Goal: Transaction & Acquisition: Obtain resource

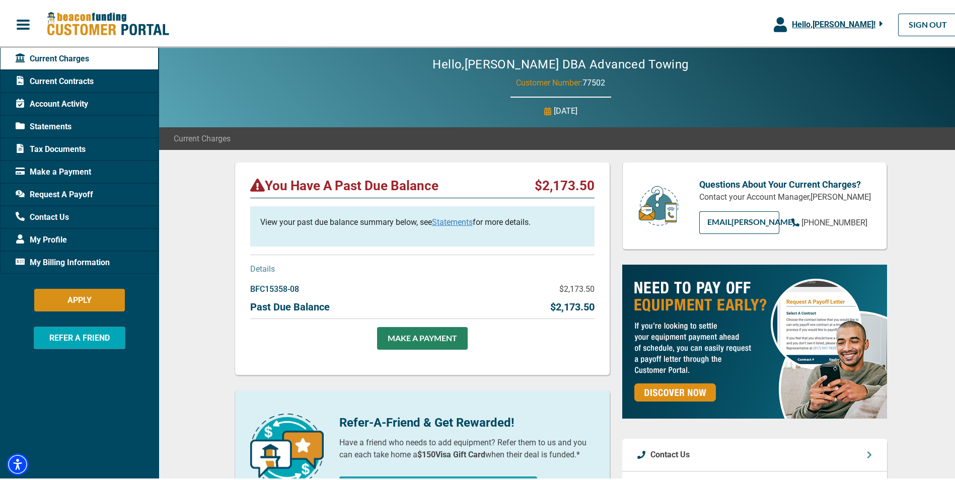
click at [73, 84] on span "Current Contracts" at bounding box center [55, 79] width 78 height 12
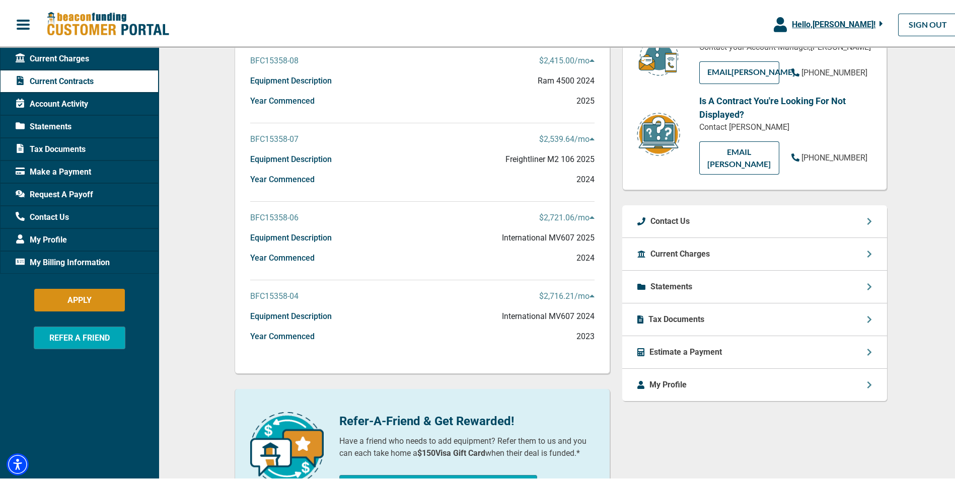
scroll to position [151, 0]
click at [675, 320] on p "Tax Documents" at bounding box center [676, 317] width 56 height 12
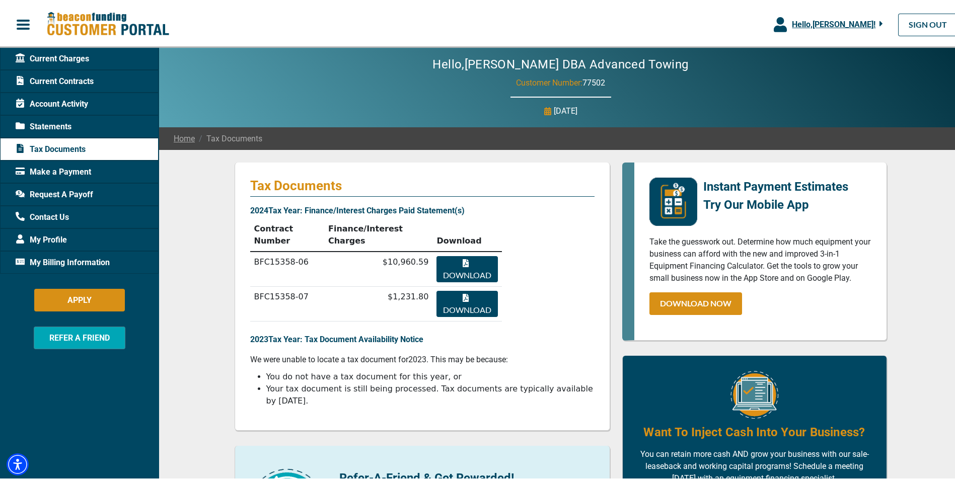
click at [467, 254] on button "Download" at bounding box center [466, 267] width 61 height 26
click at [453, 289] on button "Download" at bounding box center [466, 302] width 61 height 26
click at [75, 80] on span "Current Contracts" at bounding box center [55, 79] width 78 height 12
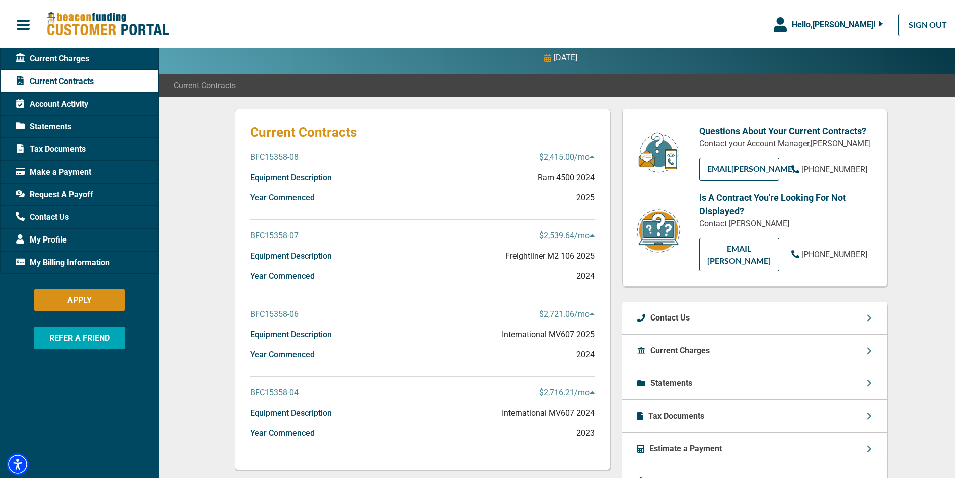
scroll to position [101, 0]
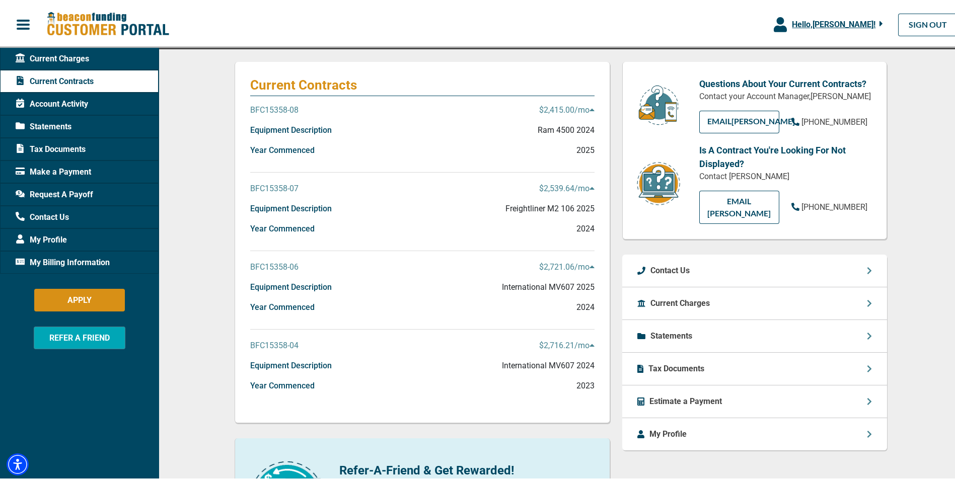
click at [589, 187] on icon at bounding box center [591, 186] width 5 height 3
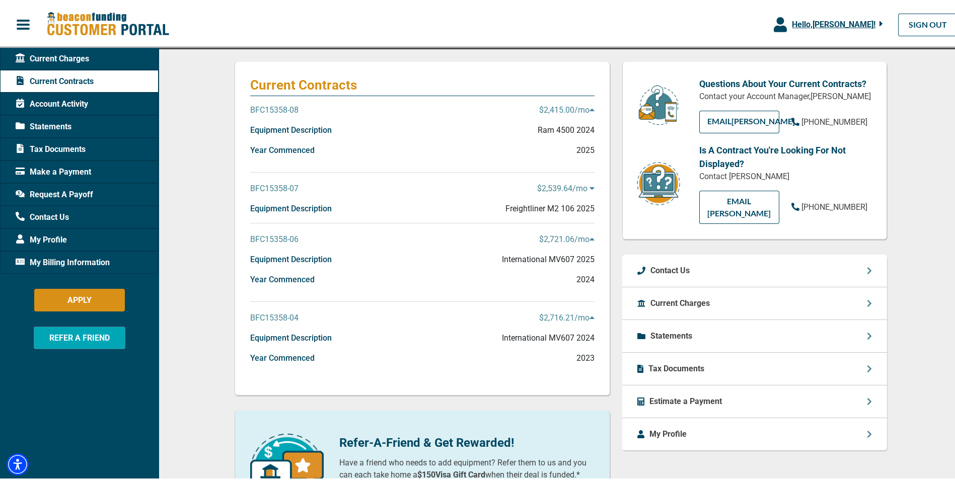
click at [589, 187] on icon at bounding box center [591, 186] width 5 height 8
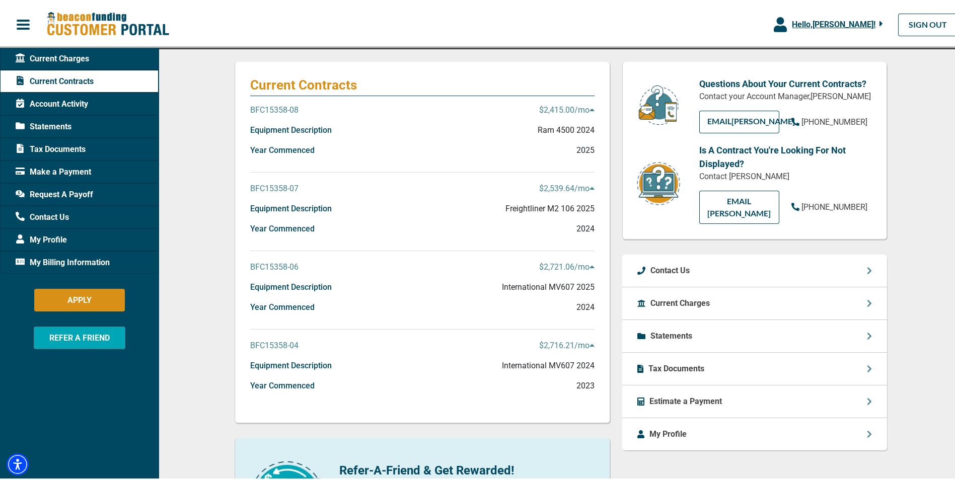
click at [278, 187] on p "BFC15358-07" at bounding box center [274, 187] width 48 height 12
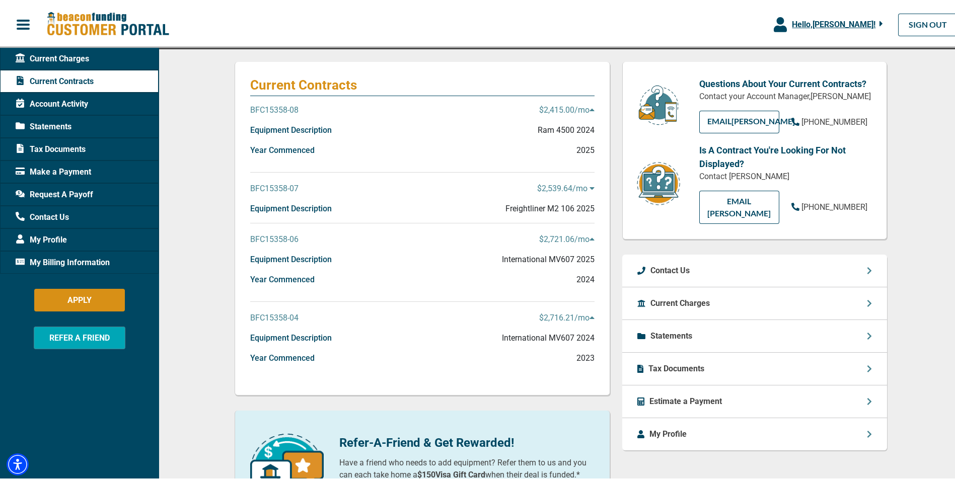
click at [278, 187] on p "BFC15358-07" at bounding box center [274, 187] width 48 height 12
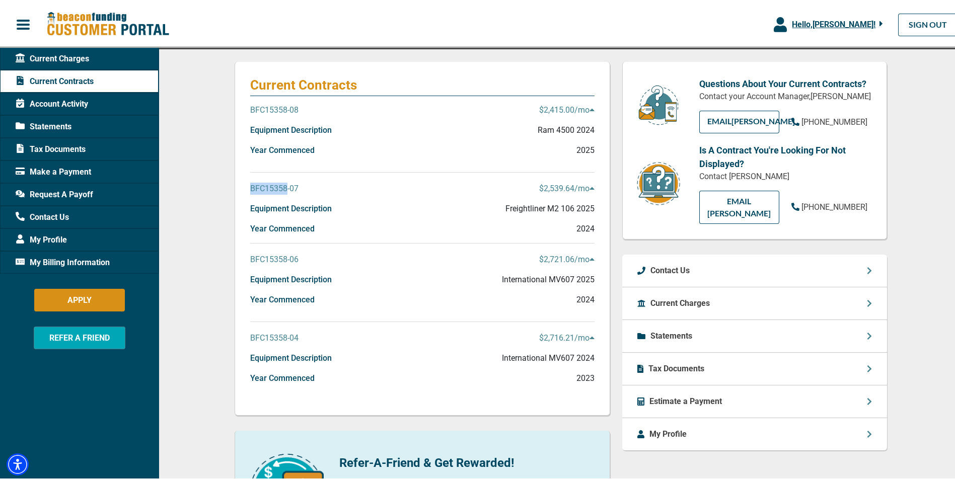
click at [278, 187] on p "BFC15358-07" at bounding box center [274, 187] width 48 height 12
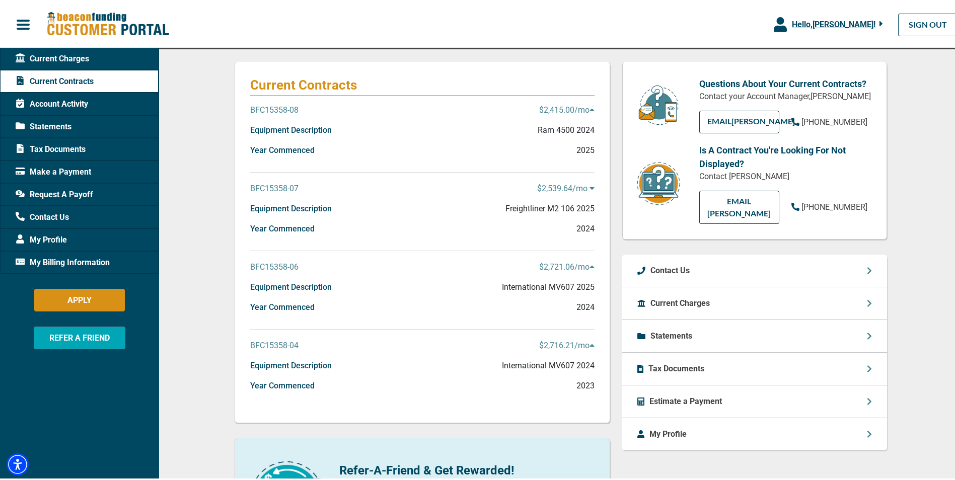
drag, startPoint x: 278, startPoint y: 187, endPoint x: 373, endPoint y: 212, distance: 97.9
click at [373, 212] on div "Equipment Description Freightliner M2 106 2025" at bounding box center [422, 211] width 344 height 20
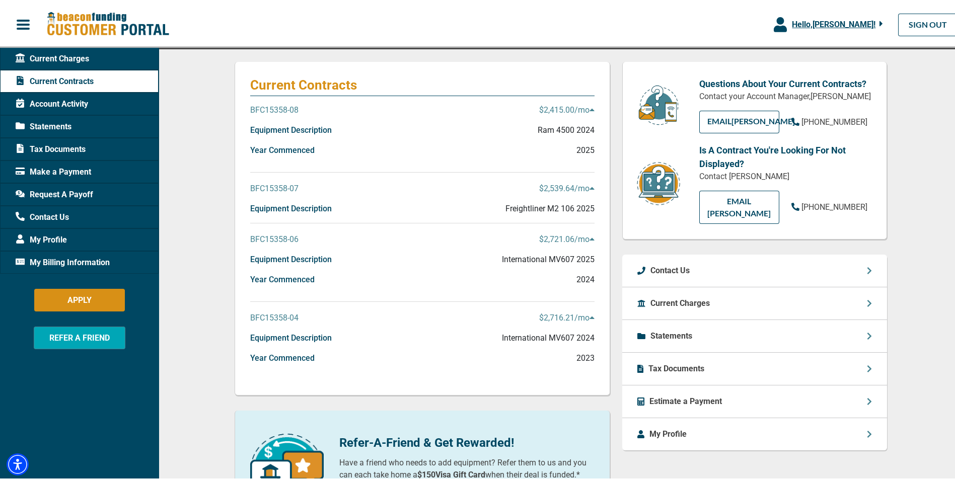
click at [432, 189] on div "BFC15358-07 $2,539.64 /mo" at bounding box center [422, 191] width 344 height 20
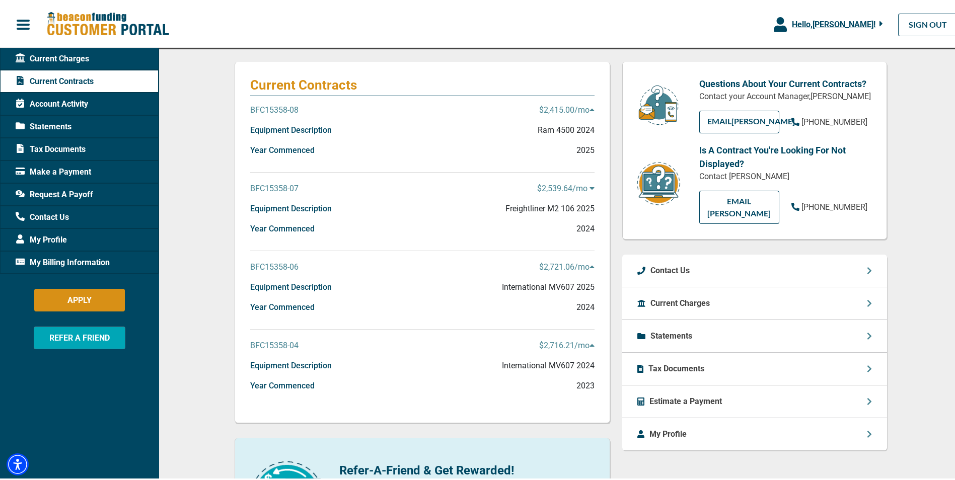
click at [276, 105] on p "BFC15358-08" at bounding box center [274, 108] width 48 height 12
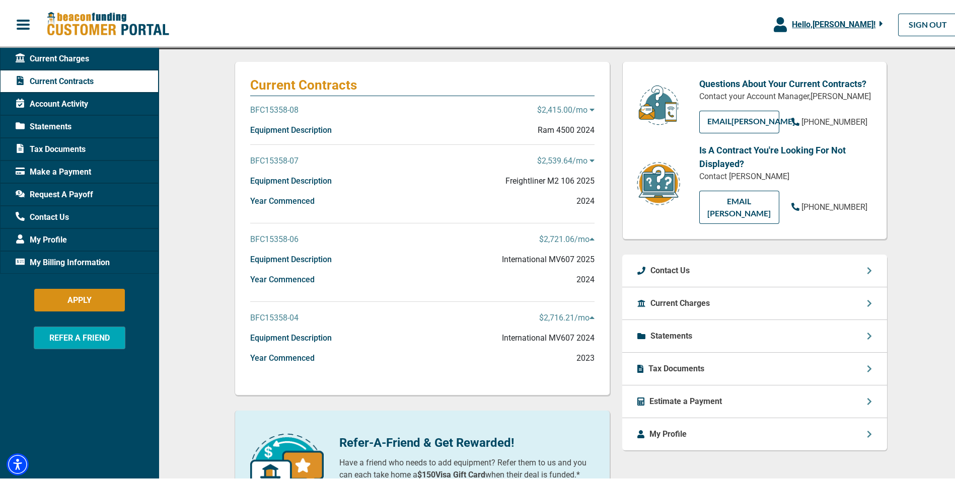
click at [276, 105] on p "BFC15358-08" at bounding box center [274, 108] width 48 height 12
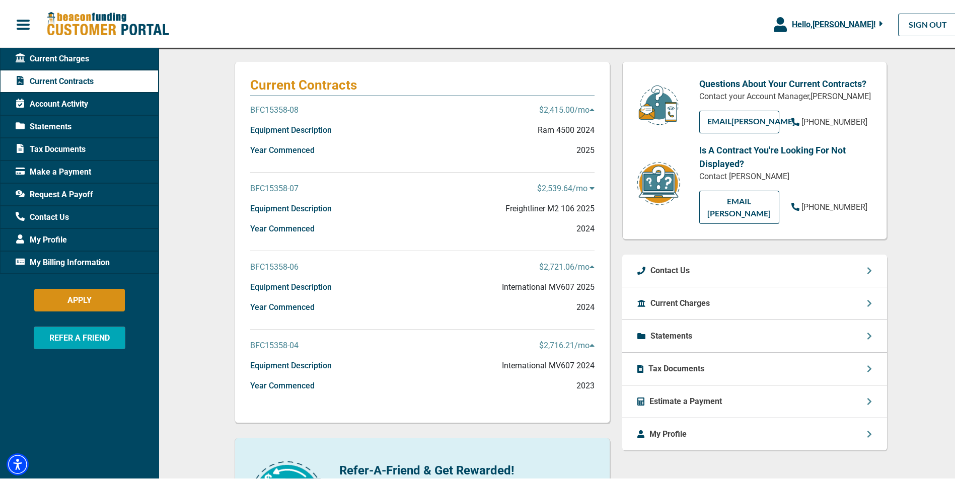
click at [669, 335] on p "Statements" at bounding box center [671, 334] width 42 height 12
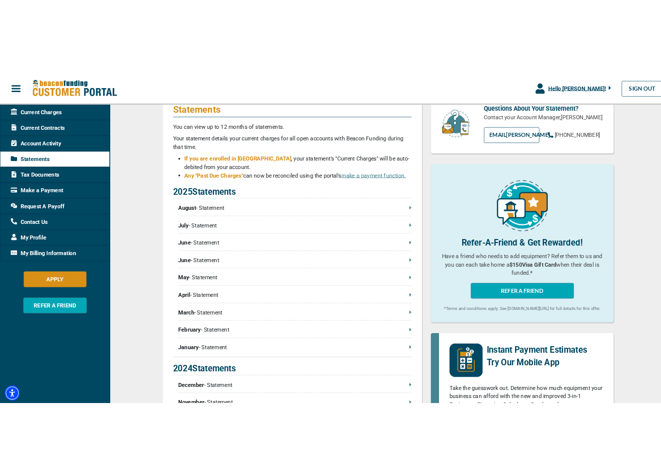
scroll to position [50, 0]
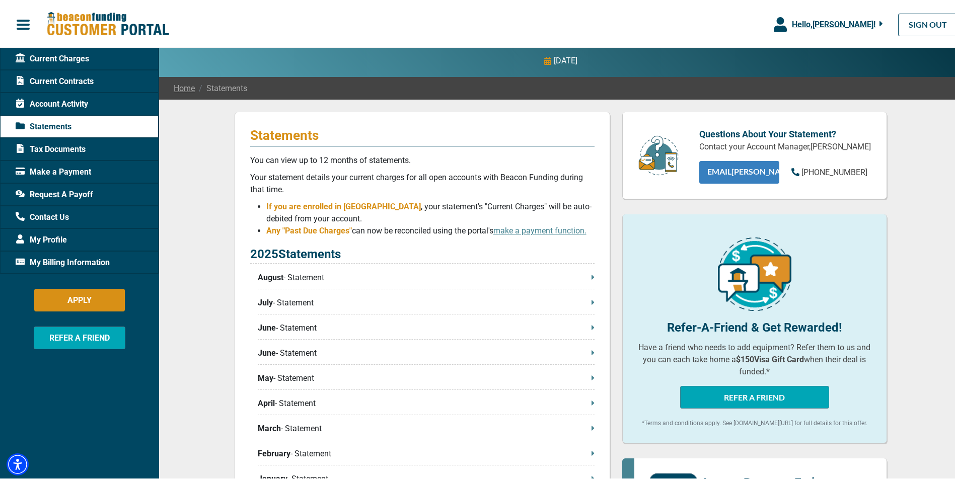
click at [739, 181] on link "EMAIL [PERSON_NAME]" at bounding box center [739, 170] width 80 height 23
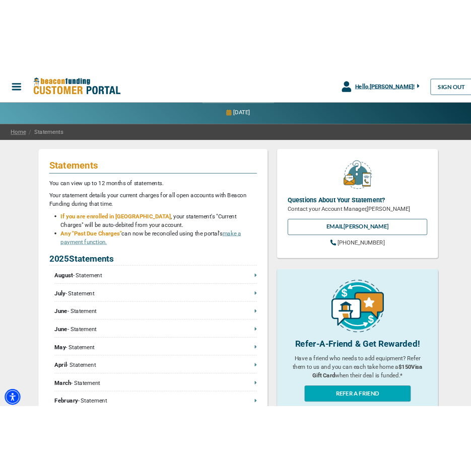
scroll to position [45, 0]
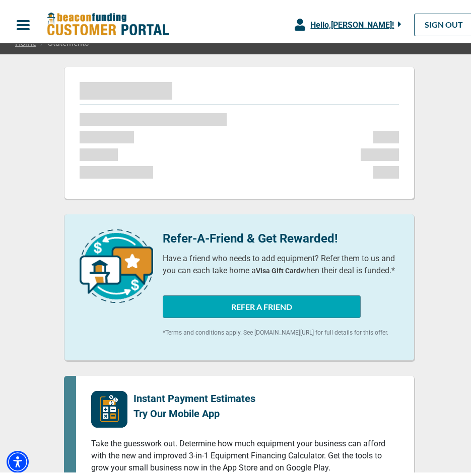
scroll to position [101, 0]
